Goal: Transaction & Acquisition: Book appointment/travel/reservation

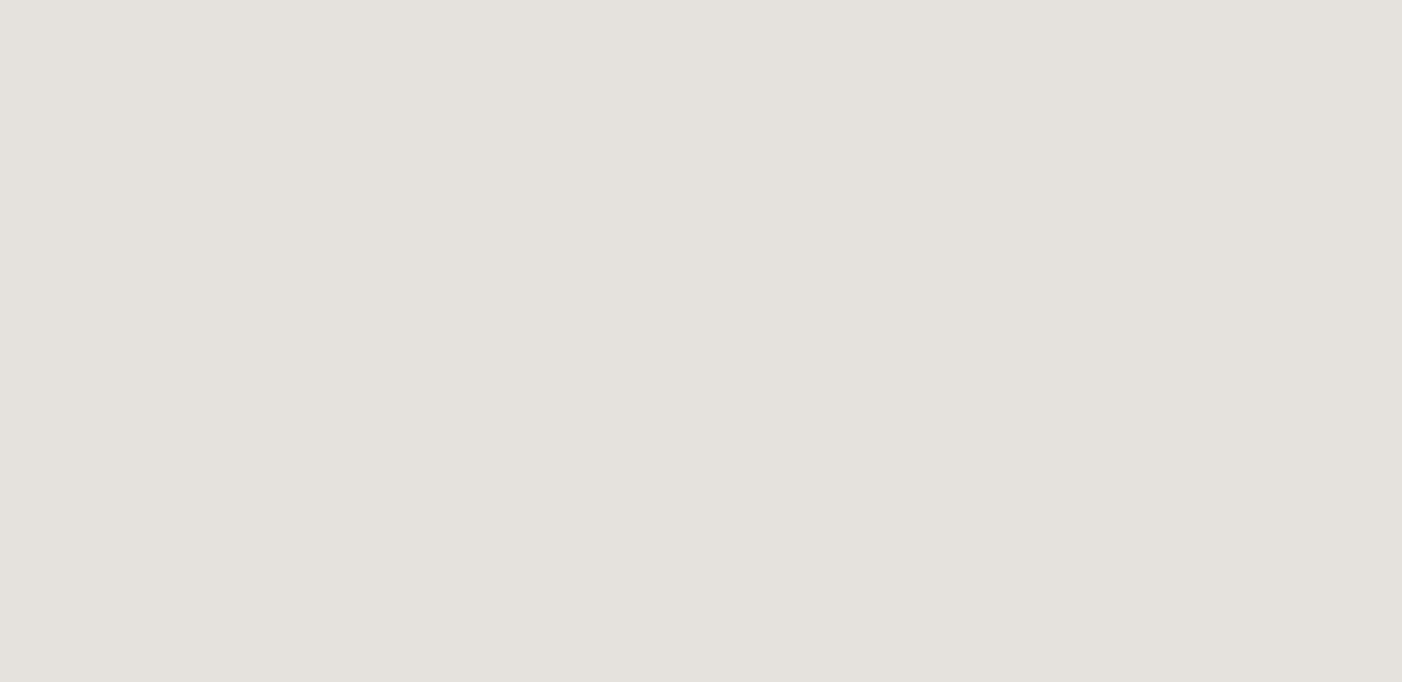
scroll to position [670, 0]
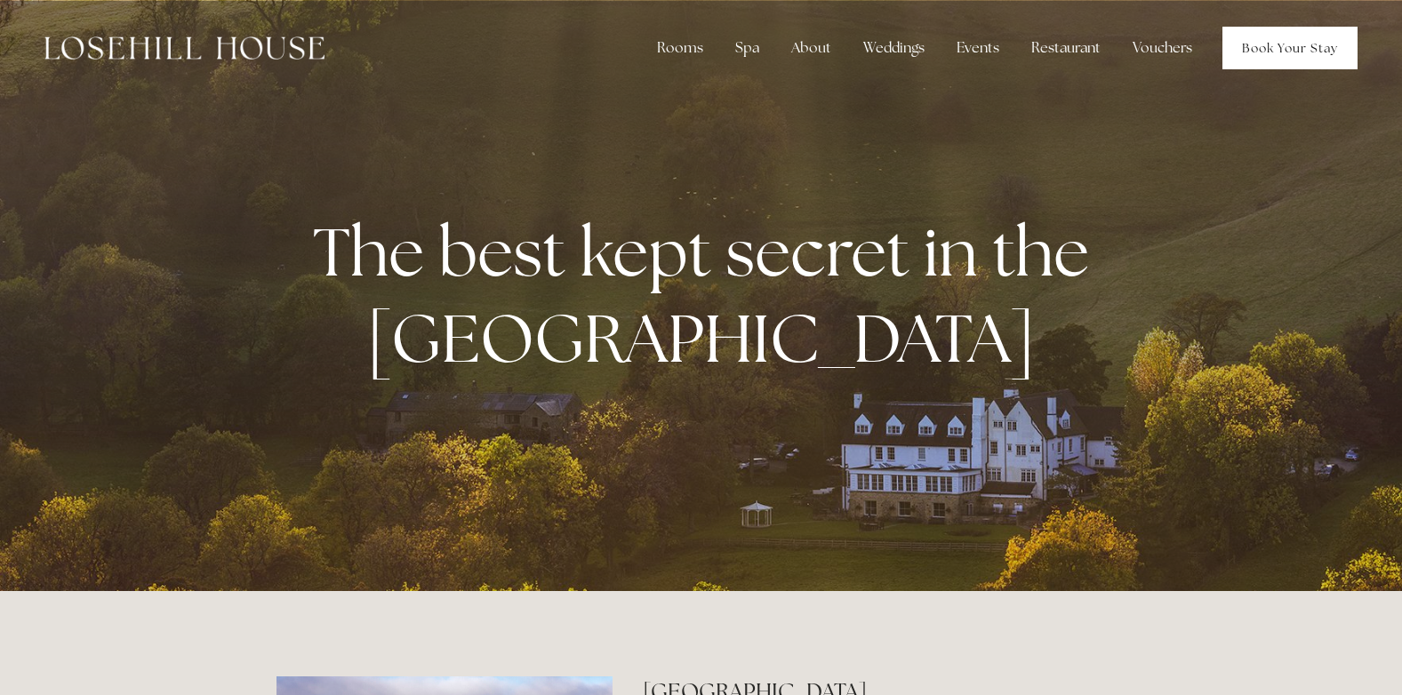
click at [1311, 38] on link "Book Your Stay" at bounding box center [1289, 48] width 135 height 43
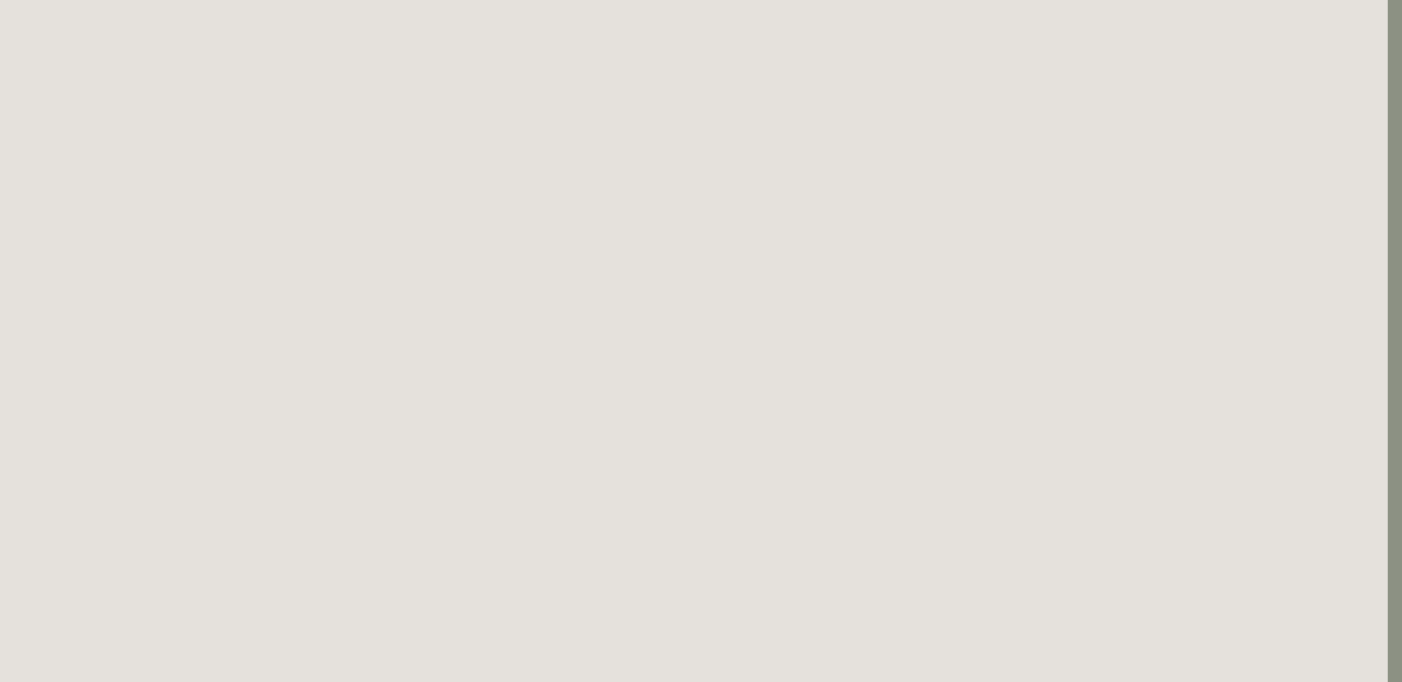
scroll to position [324, 14]
drag, startPoint x: 1399, startPoint y: 263, endPoint x: 1381, endPoint y: 50, distance: 214.1
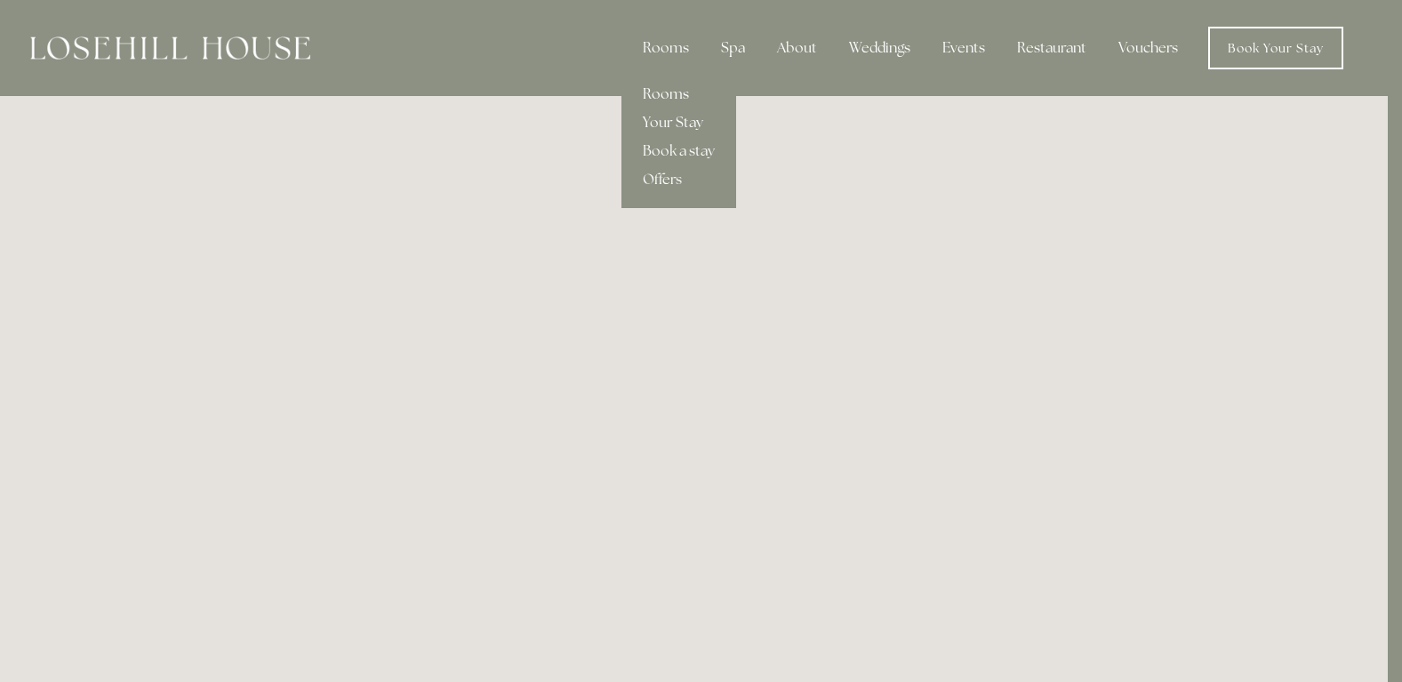
click at [662, 89] on link "Rooms" at bounding box center [678, 94] width 115 height 28
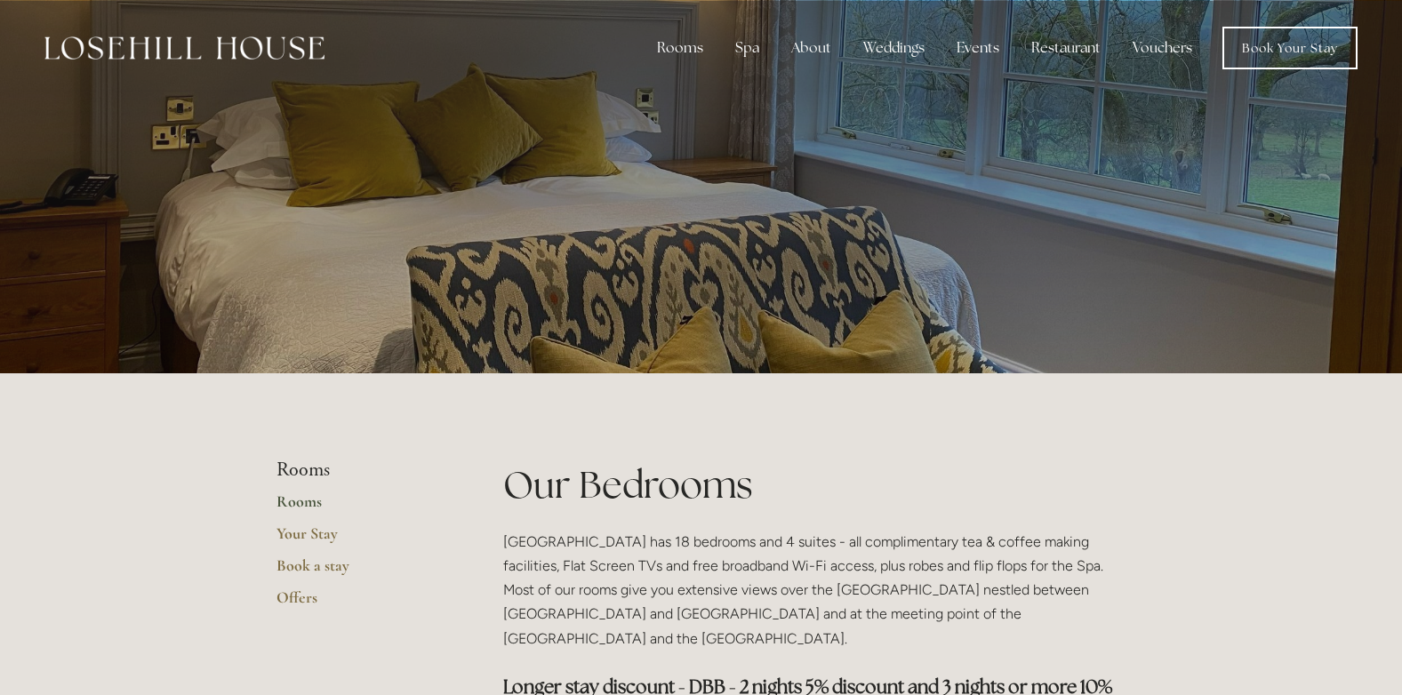
click at [308, 500] on link "Rooms" at bounding box center [361, 508] width 170 height 32
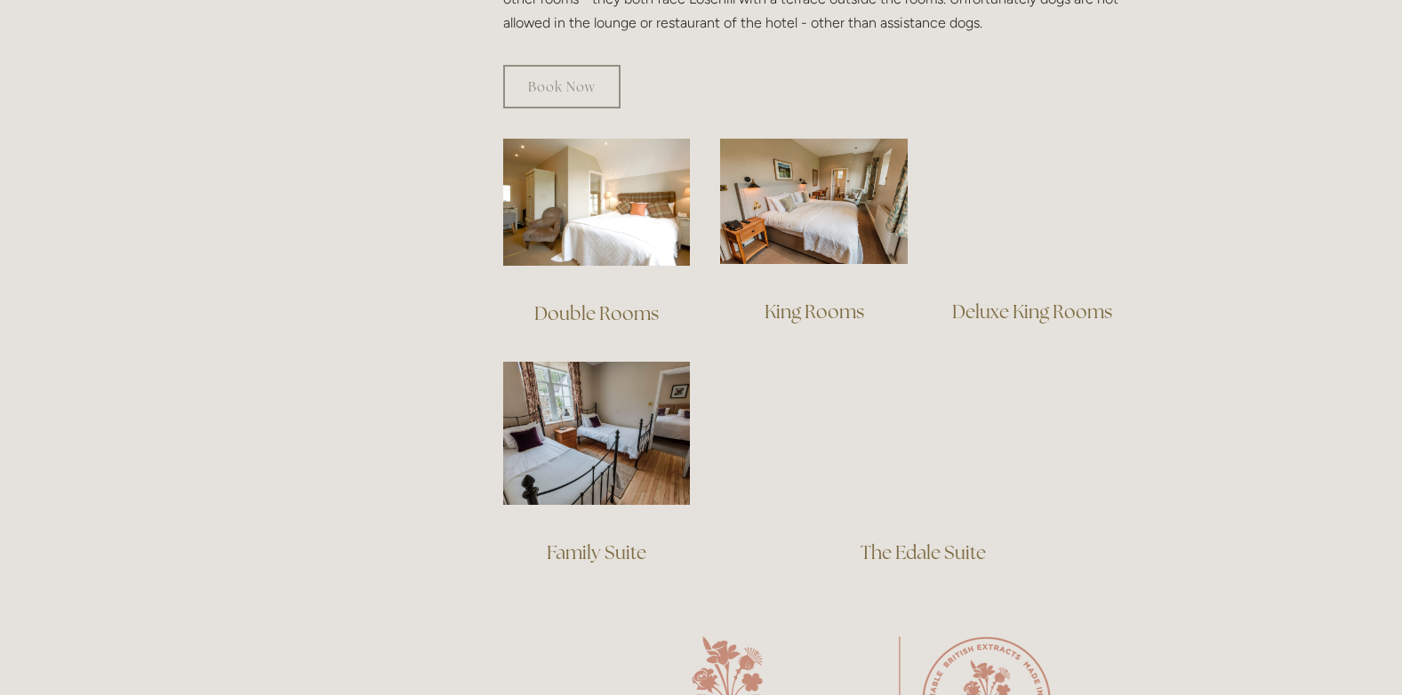
scroll to position [1262, 0]
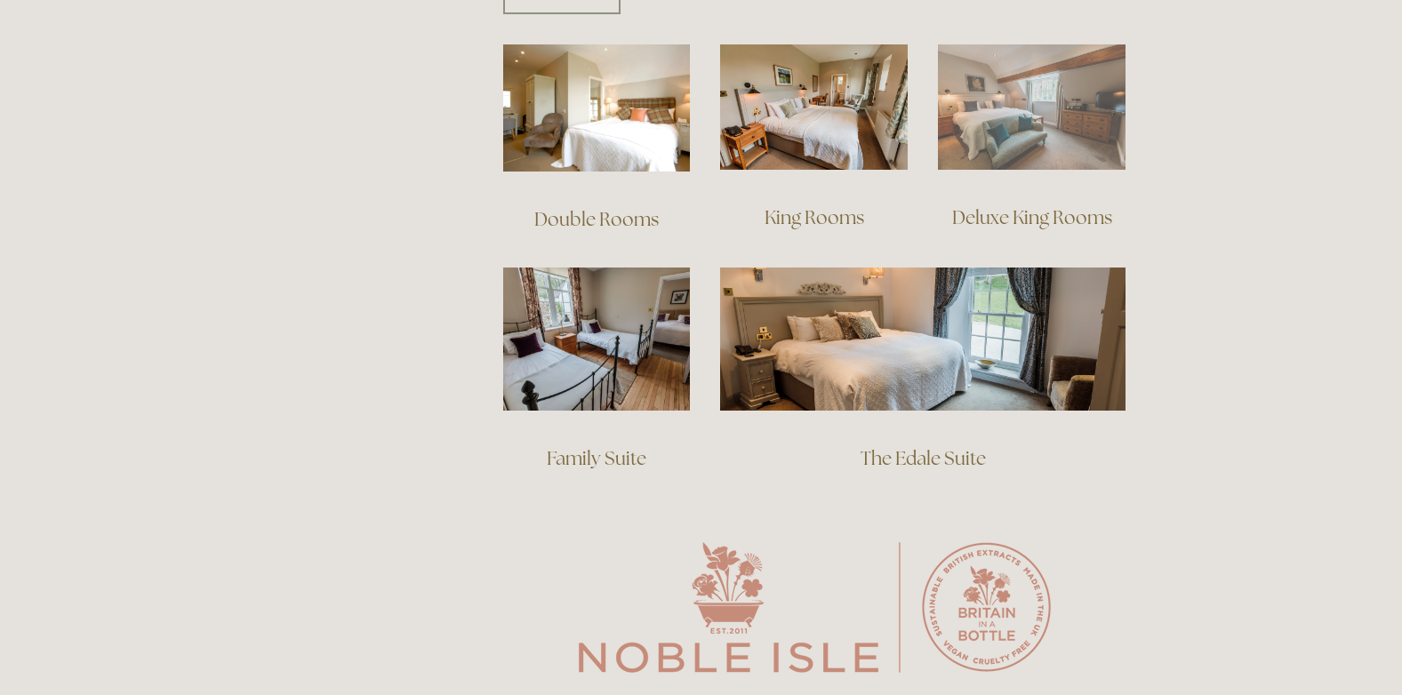
click at [1045, 88] on img at bounding box center [1032, 106] width 188 height 125
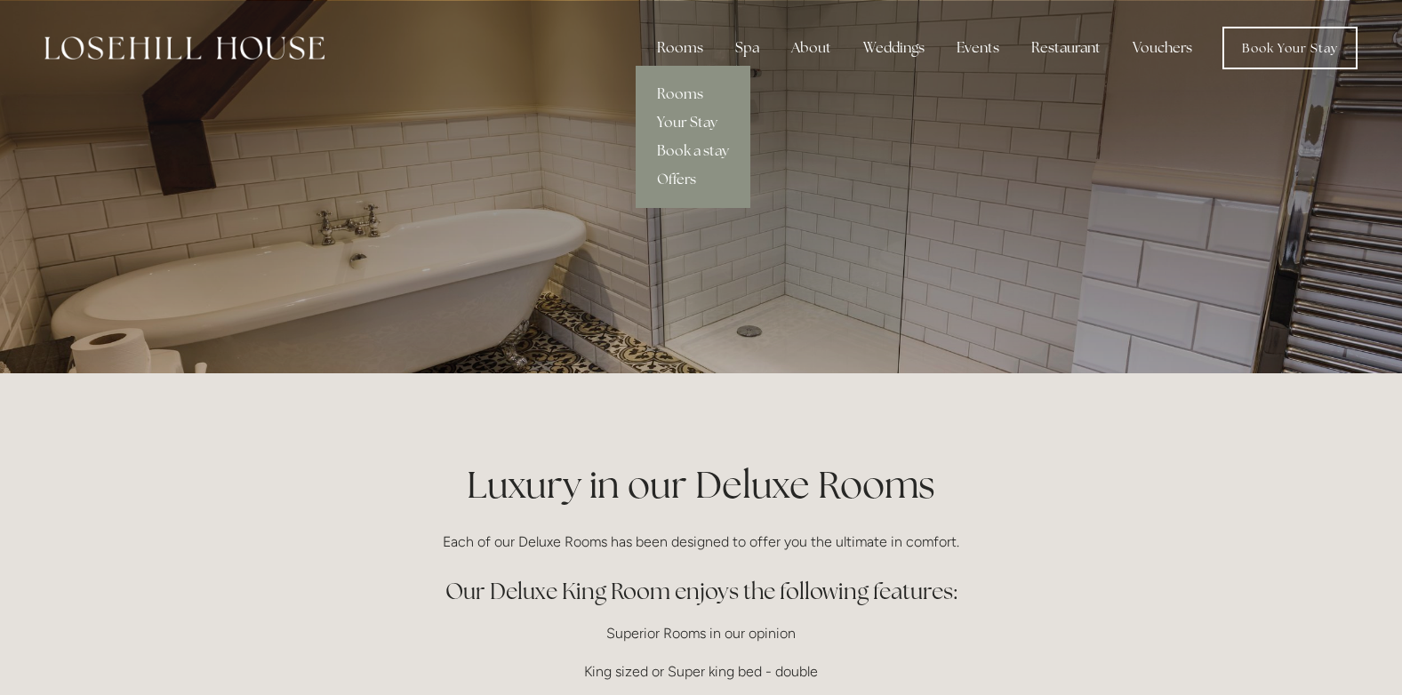
click at [693, 47] on div "Rooms" at bounding box center [680, 48] width 75 height 36
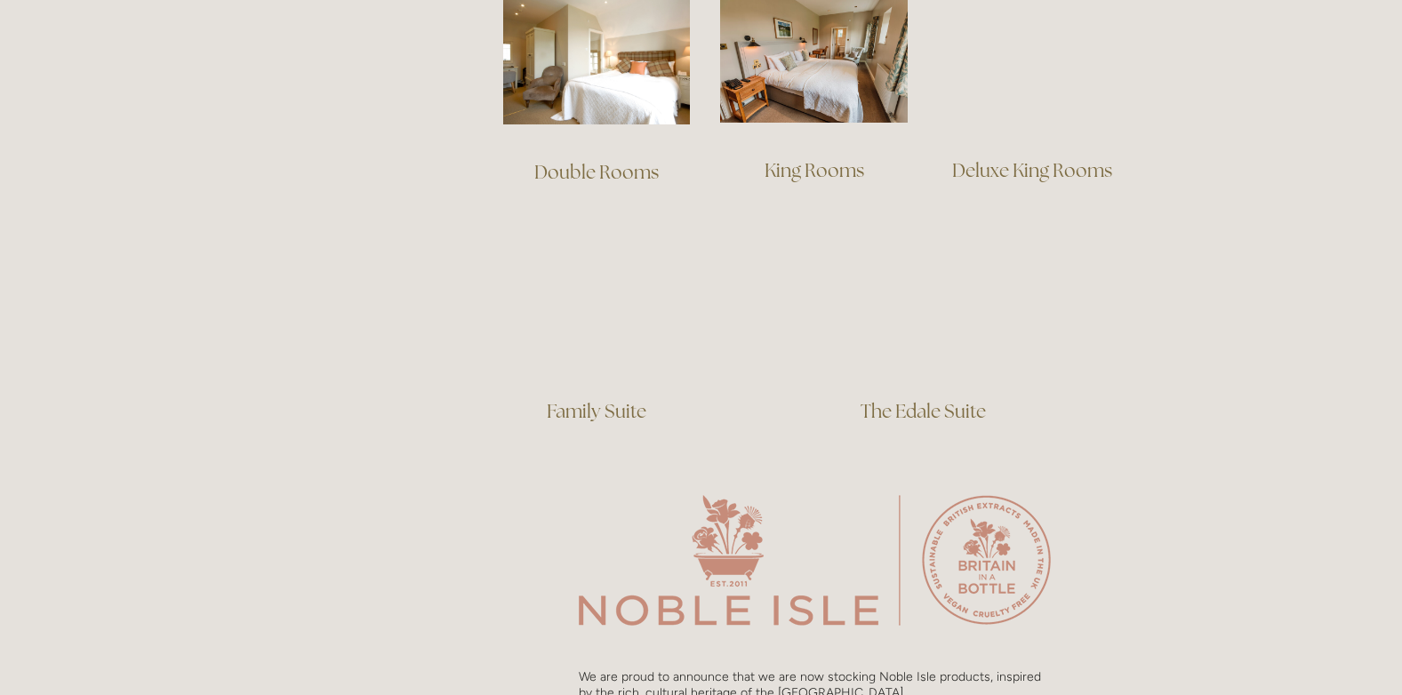
scroll to position [1315, 0]
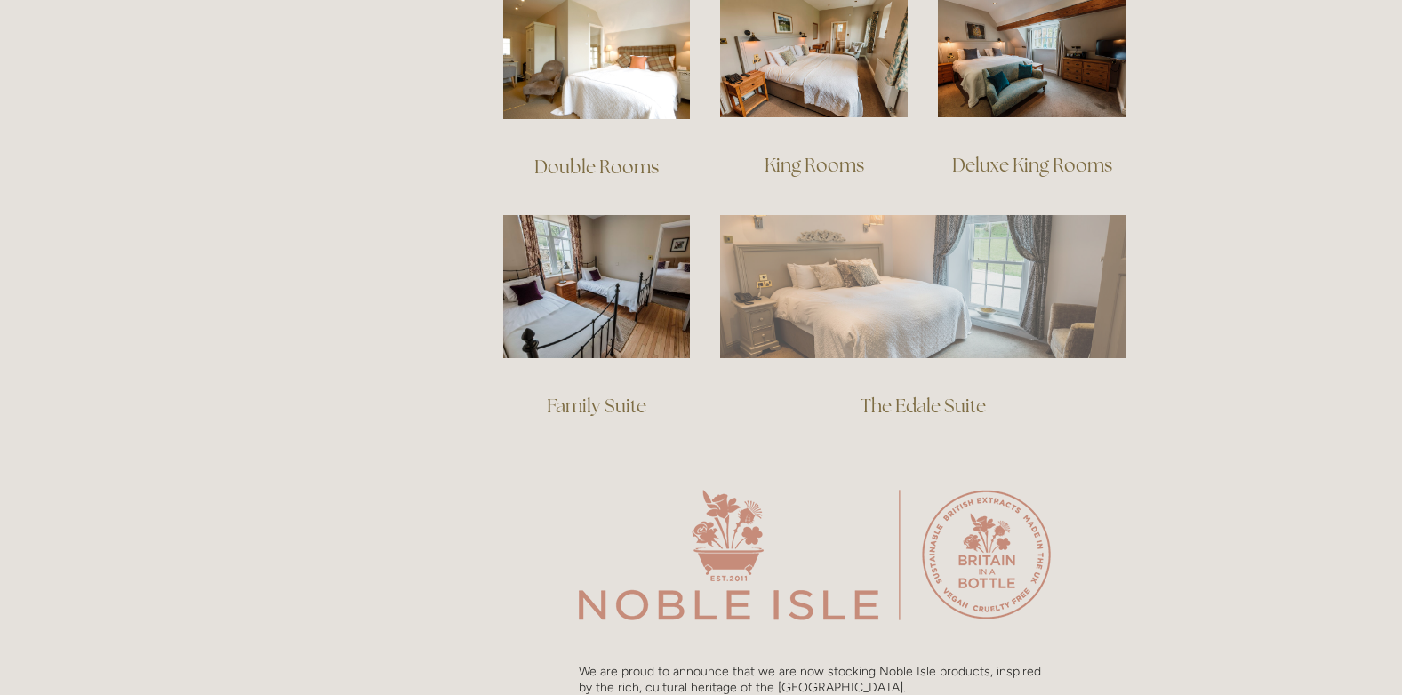
click at [1021, 292] on img at bounding box center [922, 286] width 405 height 142
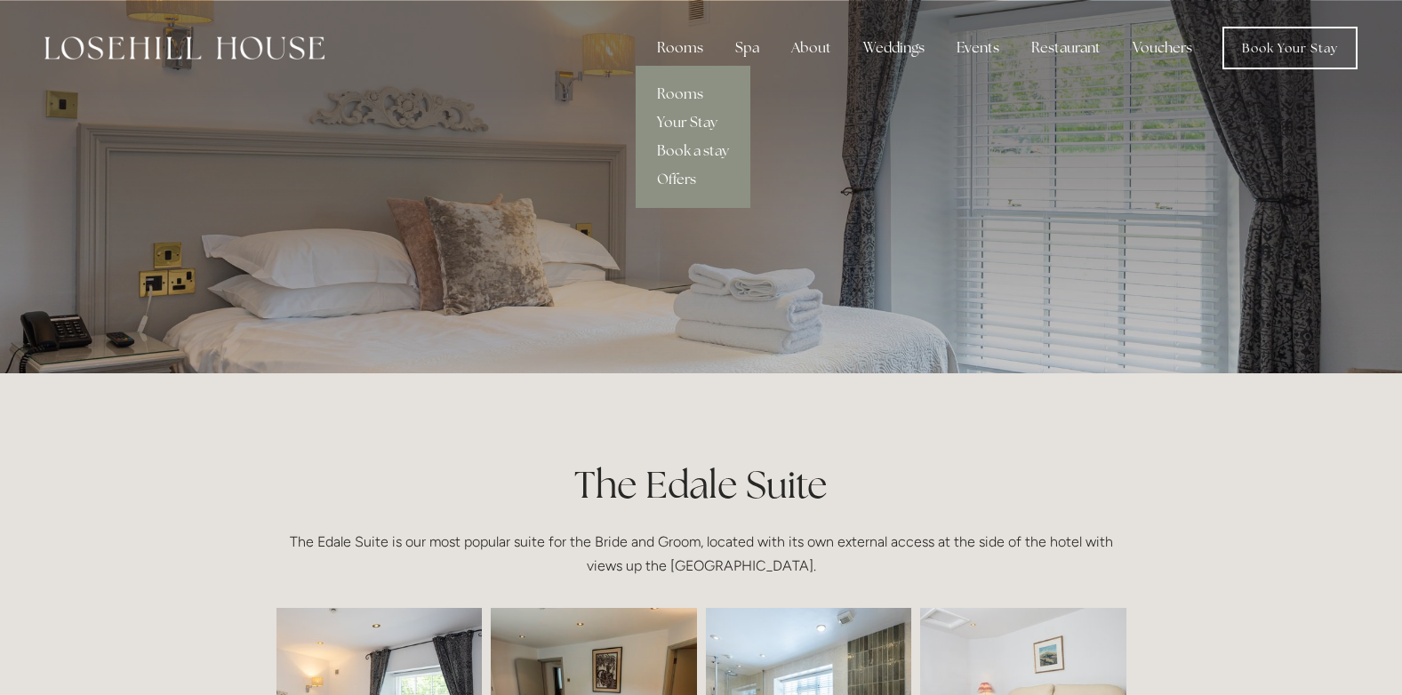
click at [689, 41] on div "Rooms" at bounding box center [680, 48] width 75 height 36
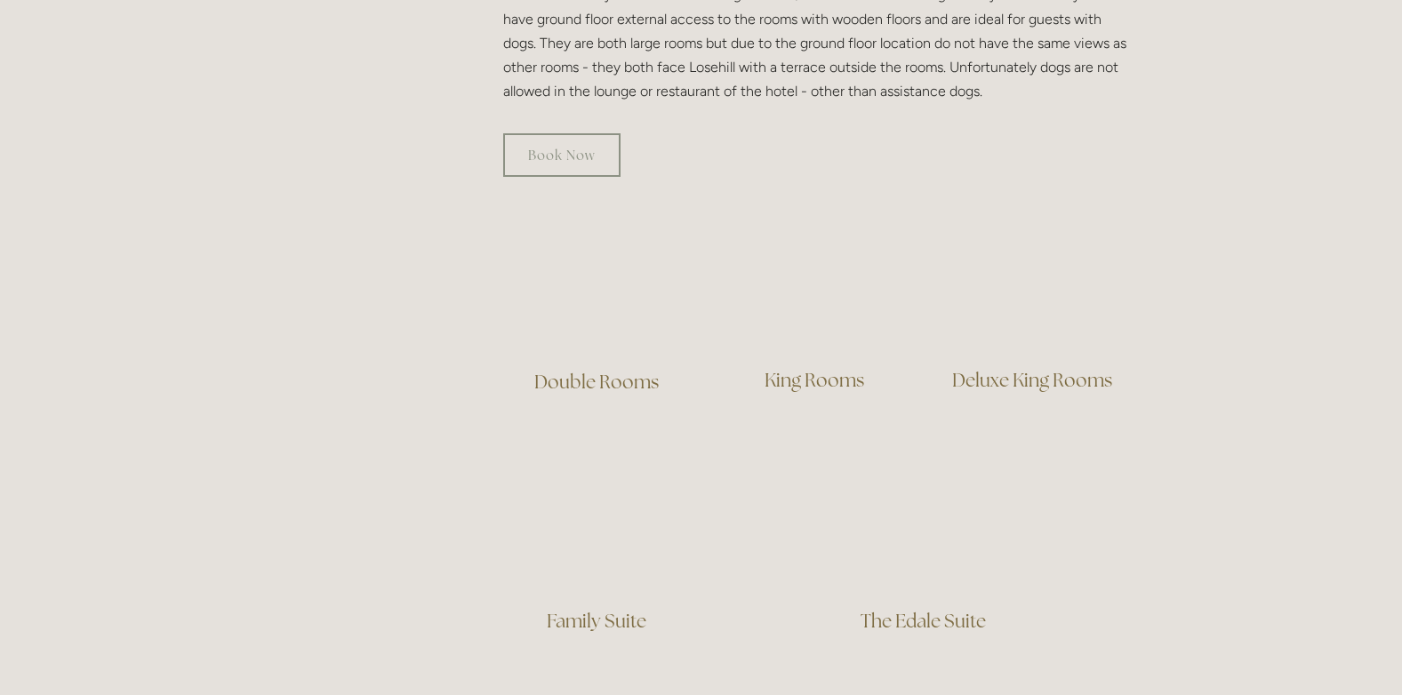
scroll to position [1257, 0]
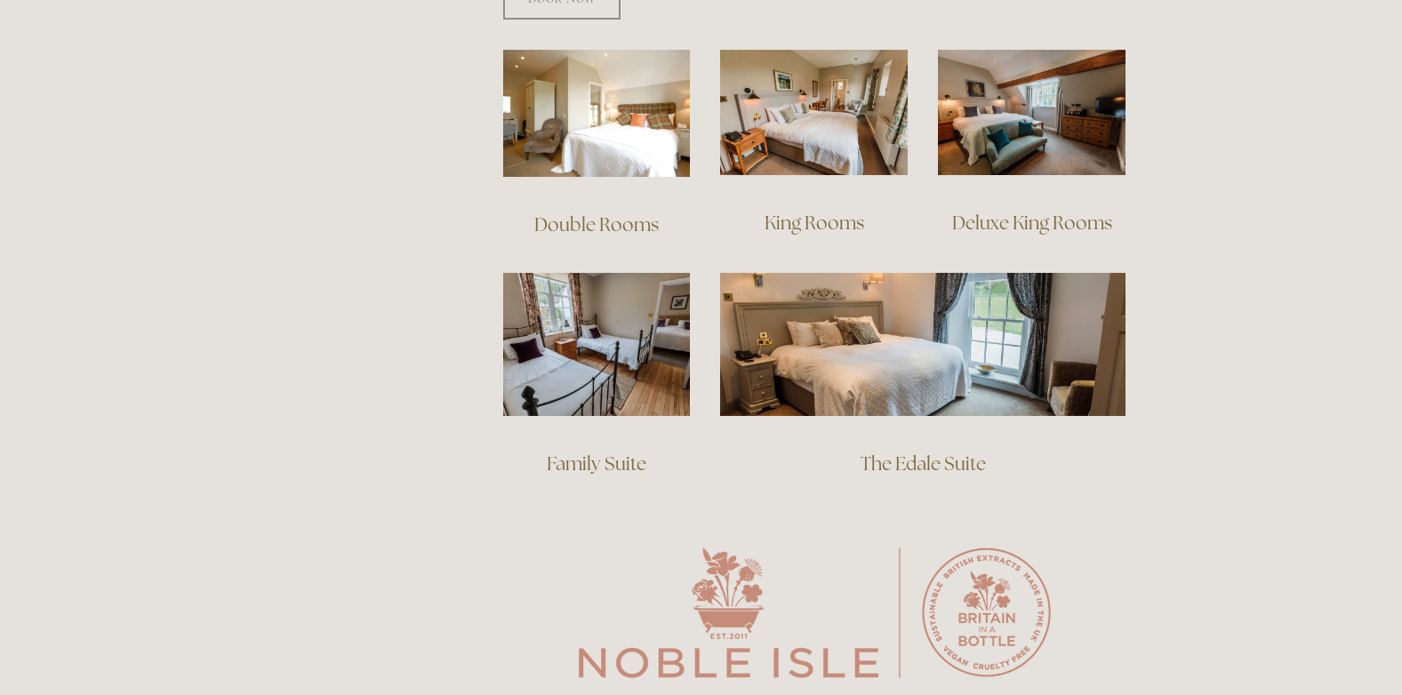
click at [827, 211] on link "King Rooms" at bounding box center [814, 223] width 100 height 24
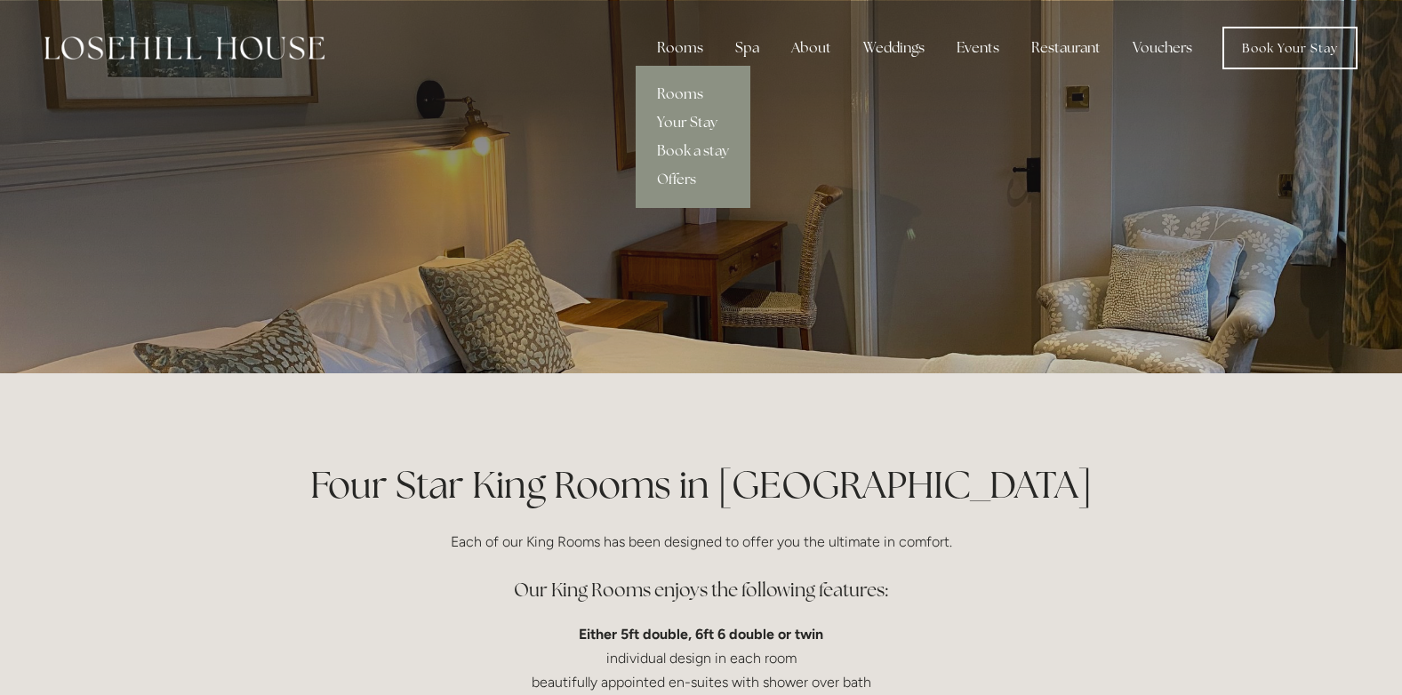
click at [691, 88] on link "Rooms" at bounding box center [693, 94] width 115 height 28
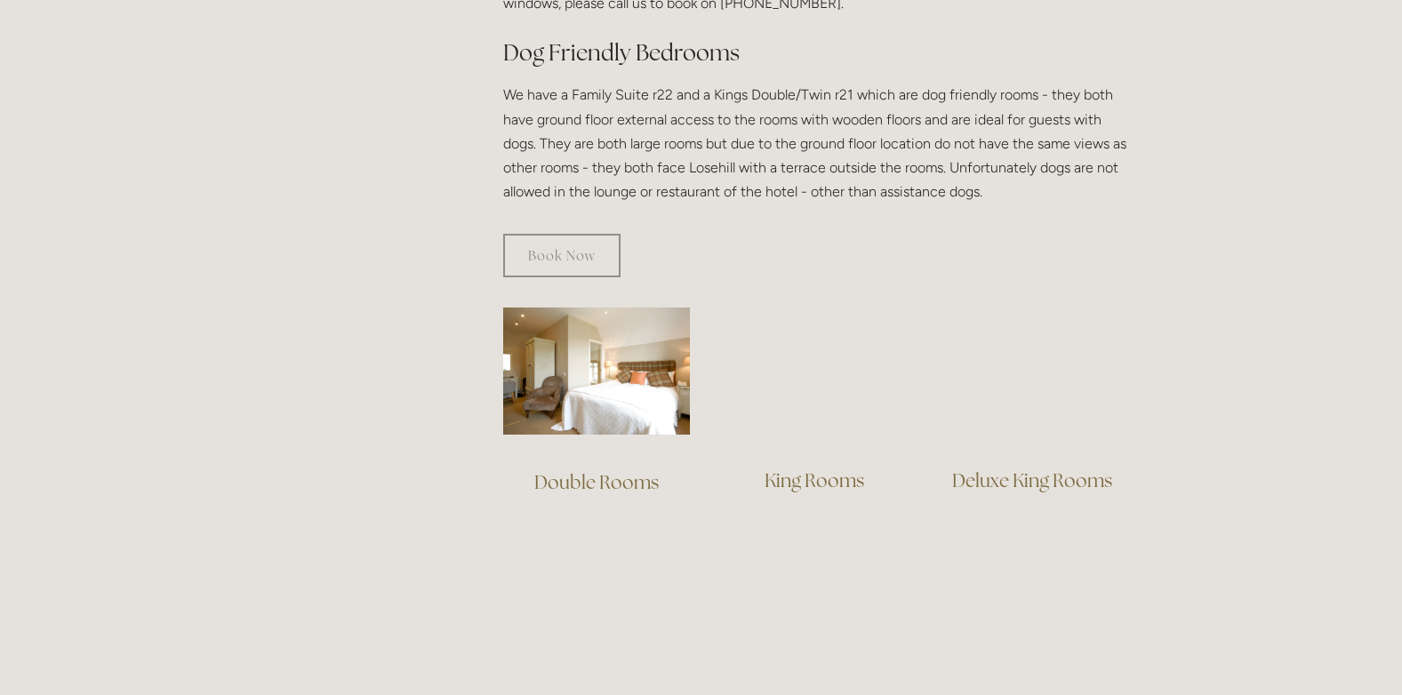
scroll to position [1125, 0]
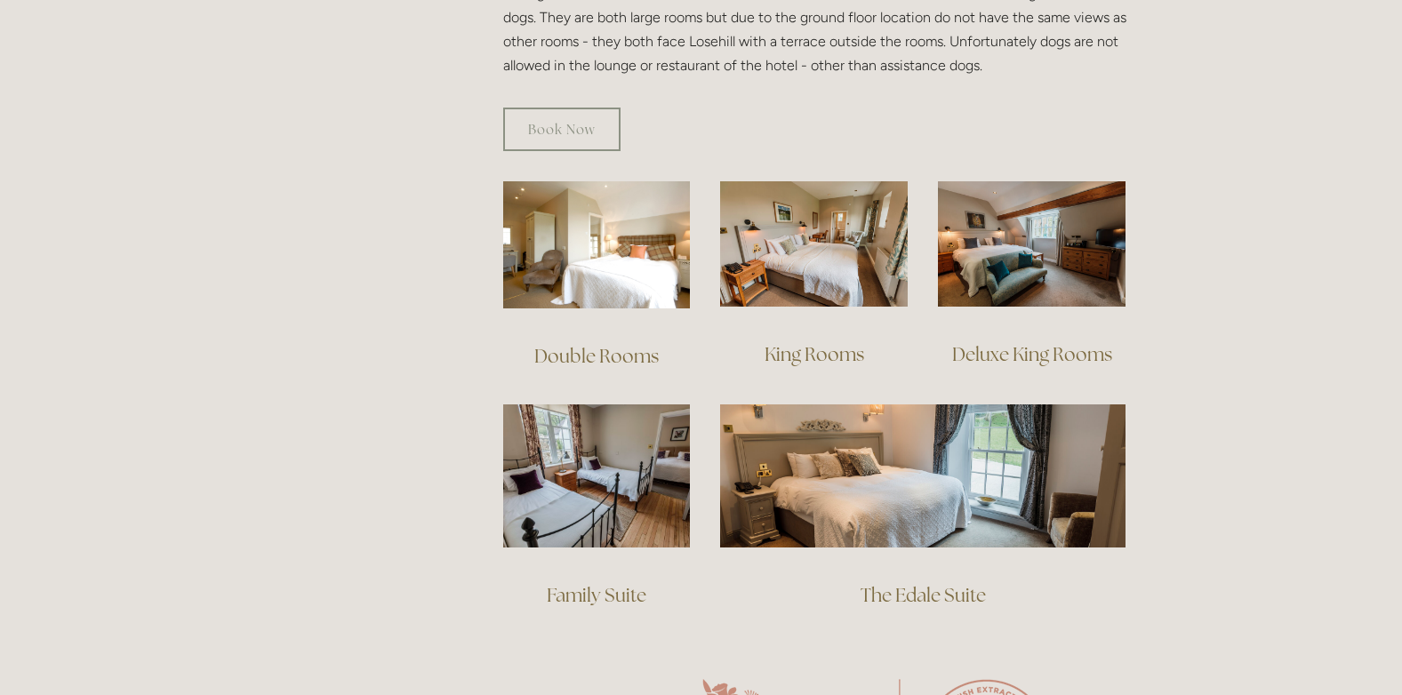
click at [1061, 342] on link "Deluxe King Rooms" at bounding box center [1032, 354] width 160 height 24
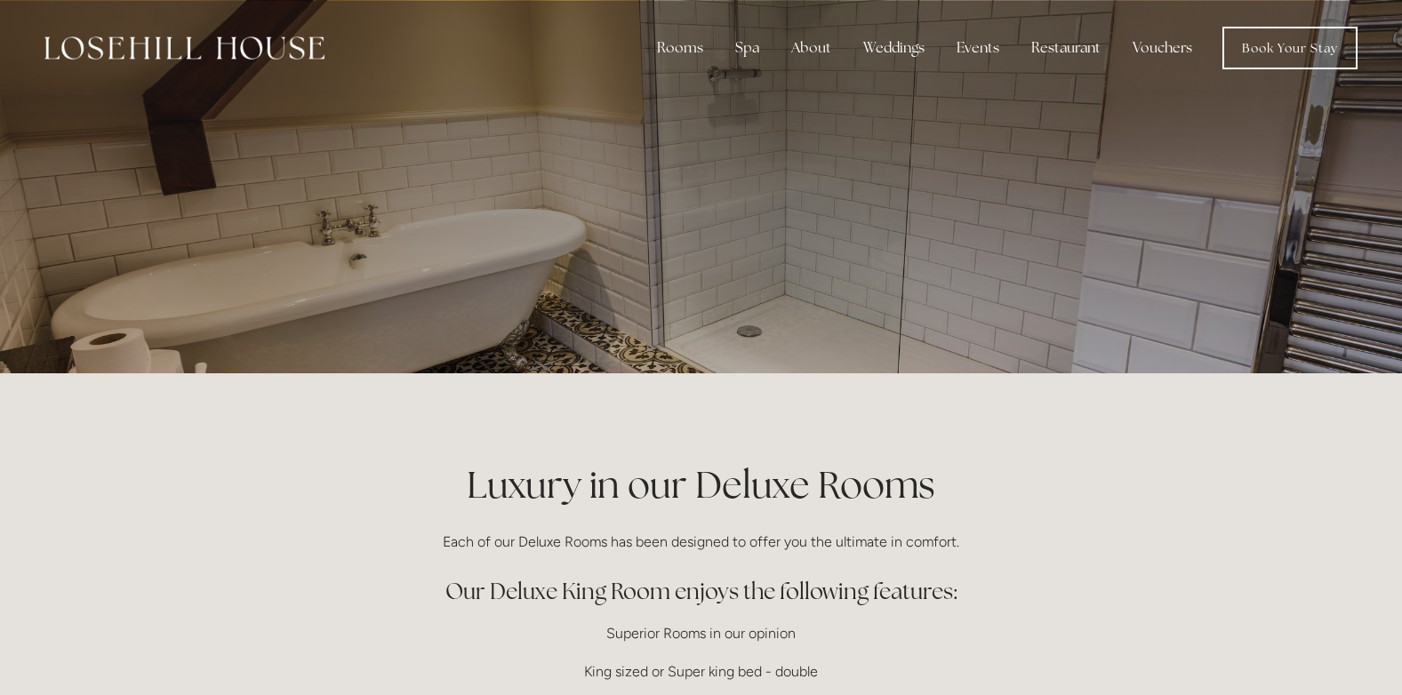
click at [947, 145] on div at bounding box center [701, 186] width 850 height 373
click at [1305, 48] on link "Book Your Stay" at bounding box center [1289, 48] width 135 height 43
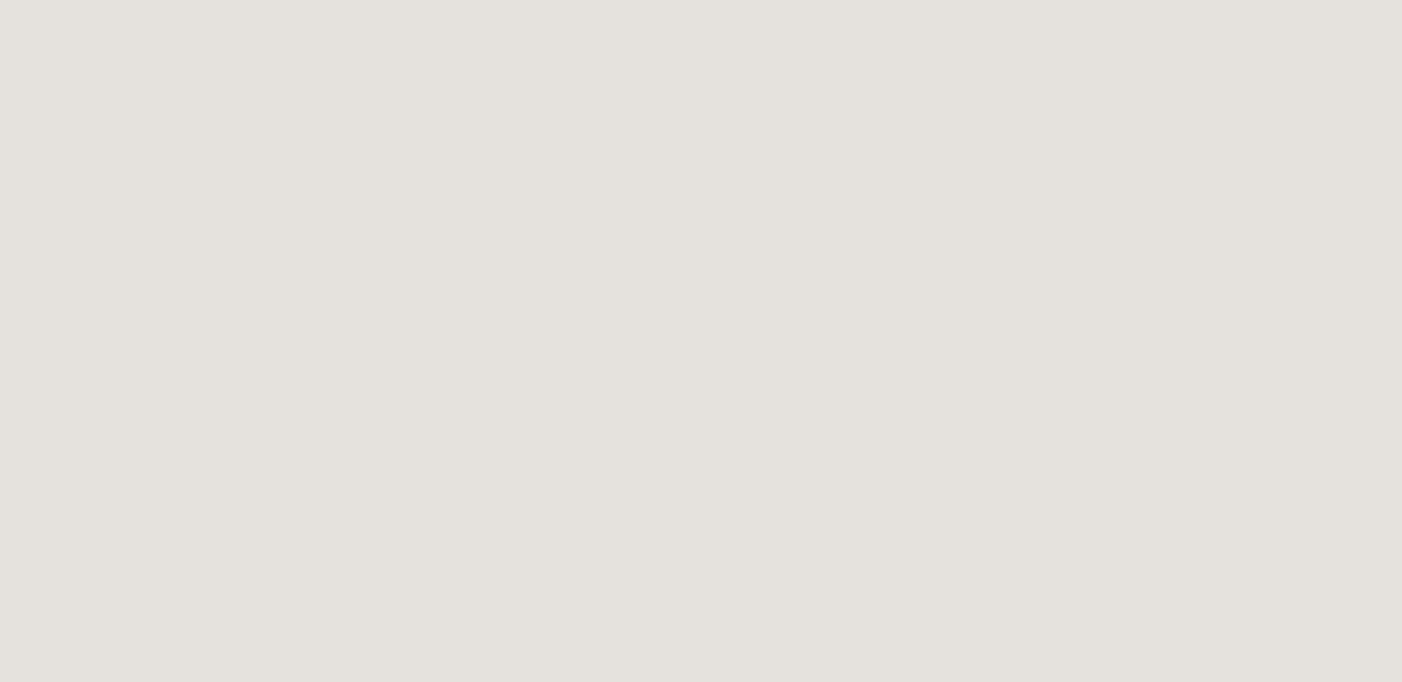
scroll to position [140, 0]
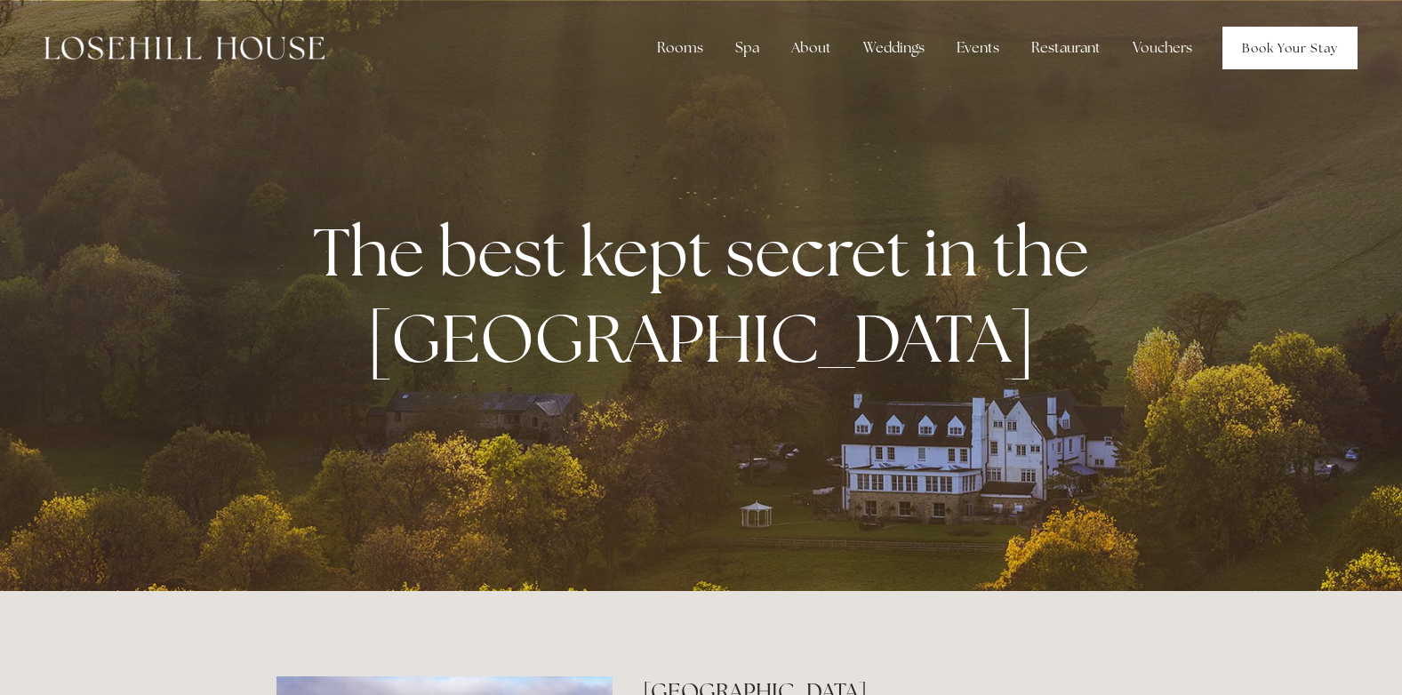
click at [1249, 43] on link "Book Your Stay" at bounding box center [1289, 48] width 135 height 43
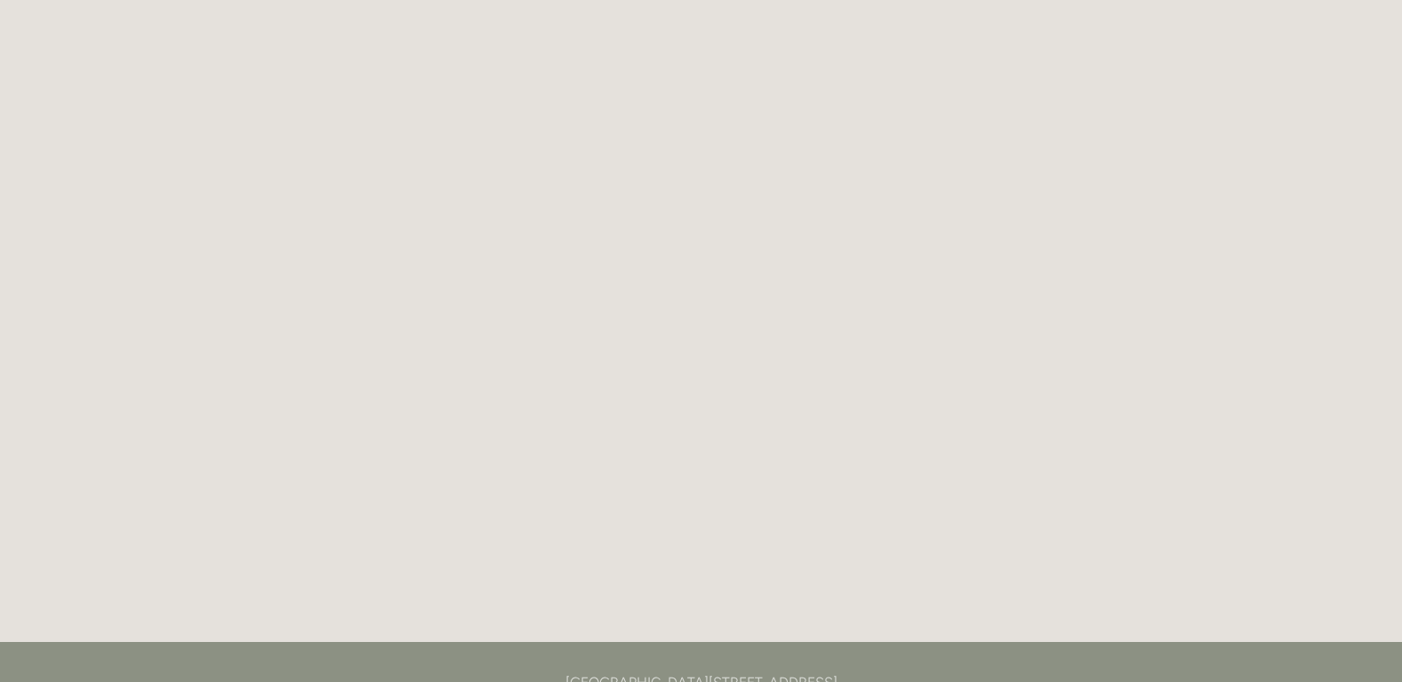
scroll to position [97, 0]
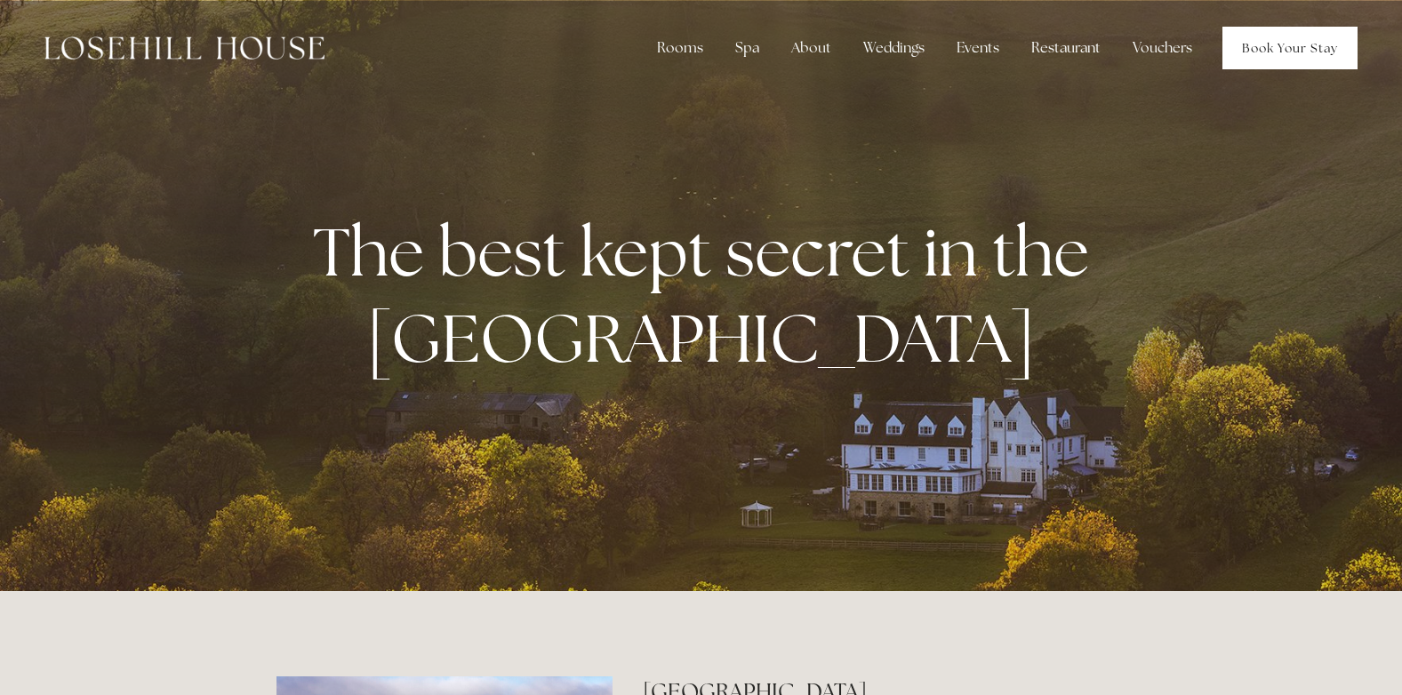
click at [1312, 43] on link "Book Your Stay" at bounding box center [1289, 48] width 135 height 43
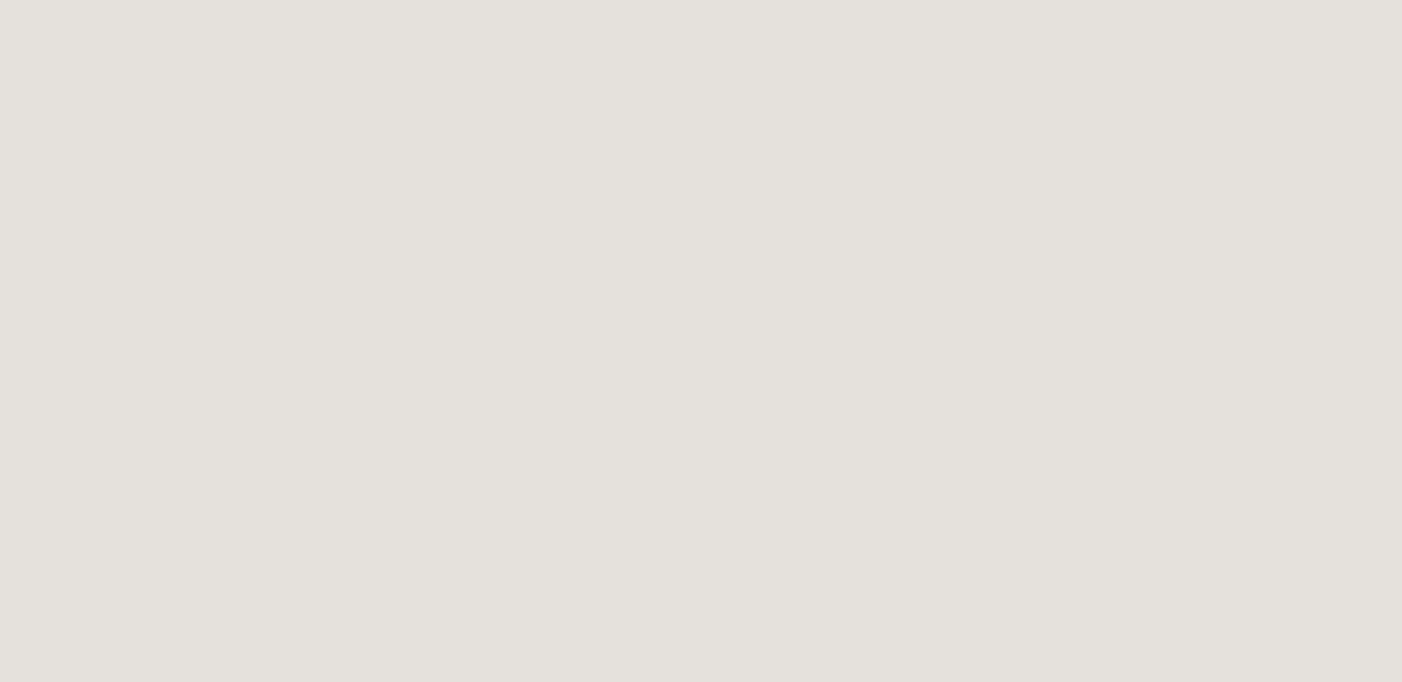
scroll to position [97, 0]
